Goal: Navigation & Orientation: Go to known website

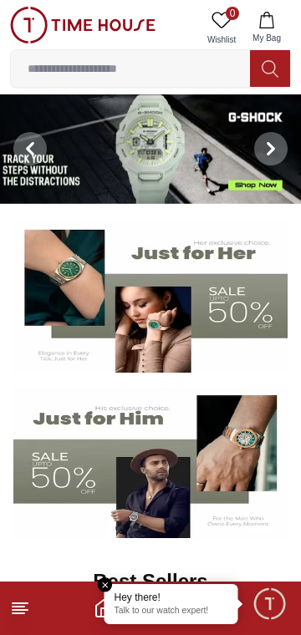
click at [26, 609] on icon at bounding box center [20, 609] width 20 height 20
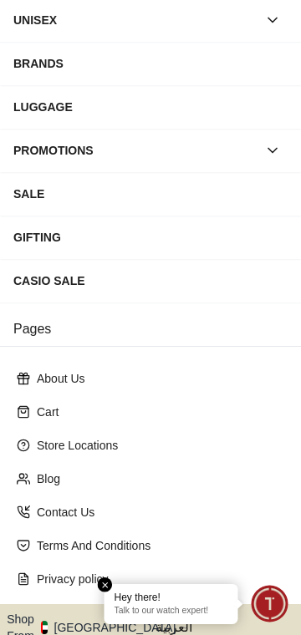
scroll to position [262, 0]
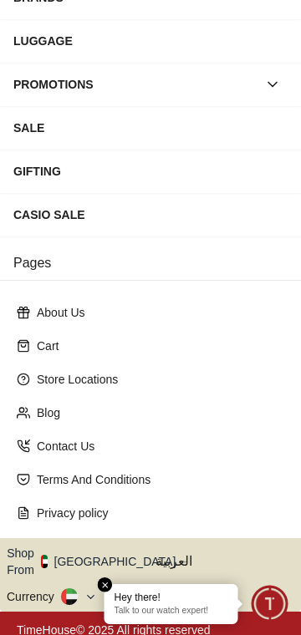
click at [116, 552] on button "Shop From [GEOGRAPHIC_DATA]" at bounding box center [97, 561] width 181 height 33
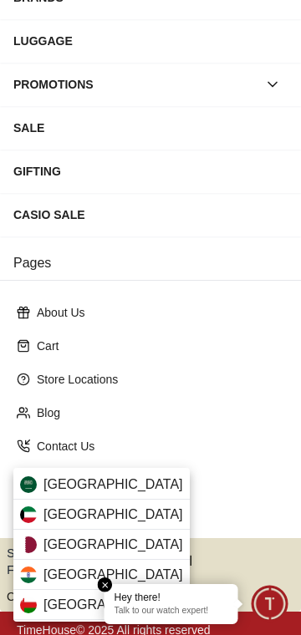
click at [126, 487] on div "[GEOGRAPHIC_DATA]" at bounding box center [101, 485] width 176 height 30
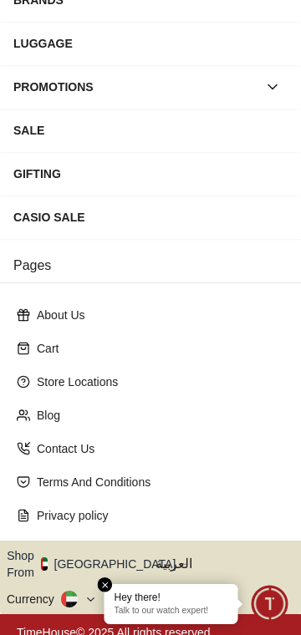
scroll to position [262, 0]
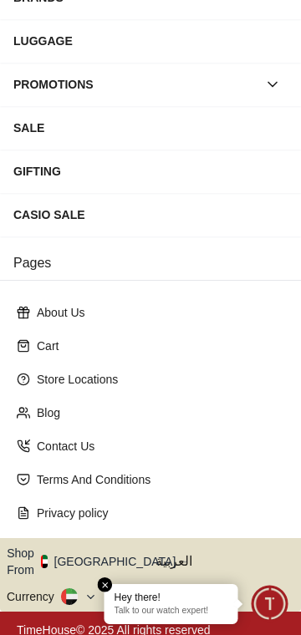
click at [115, 558] on button "Shop From [GEOGRAPHIC_DATA]" at bounding box center [97, 561] width 181 height 33
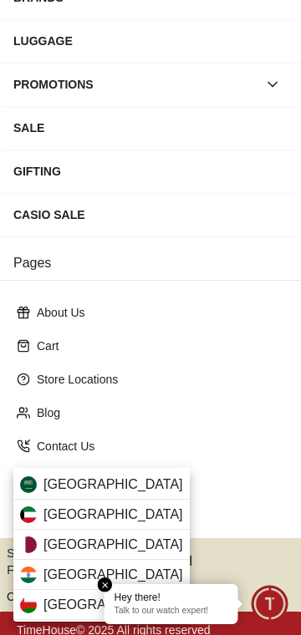
click at [112, 487] on span "[GEOGRAPHIC_DATA]" at bounding box center [113, 485] width 140 height 20
